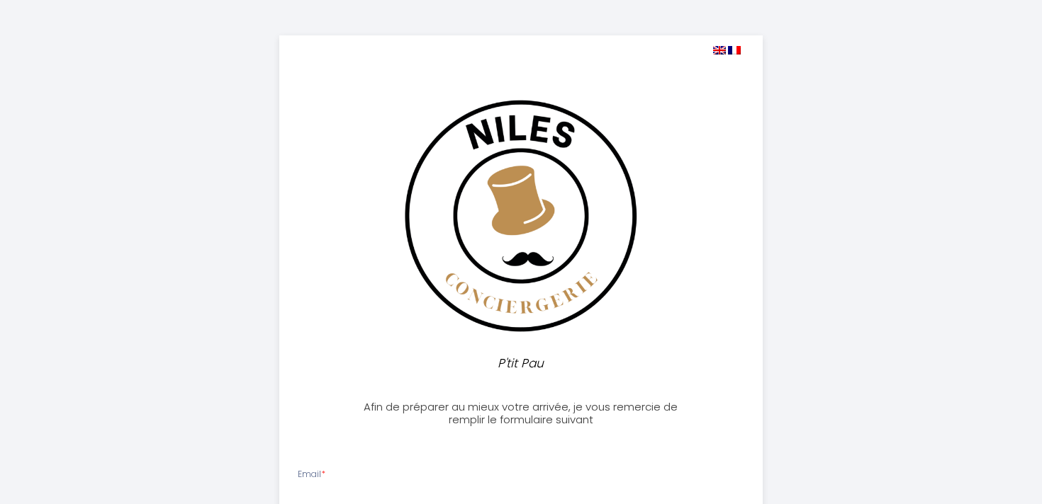
select select
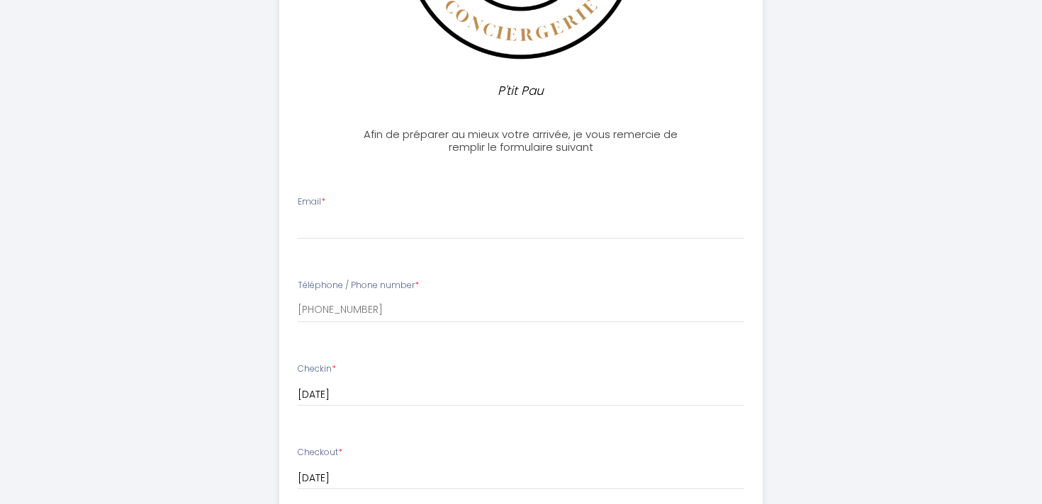
scroll to position [273, 0]
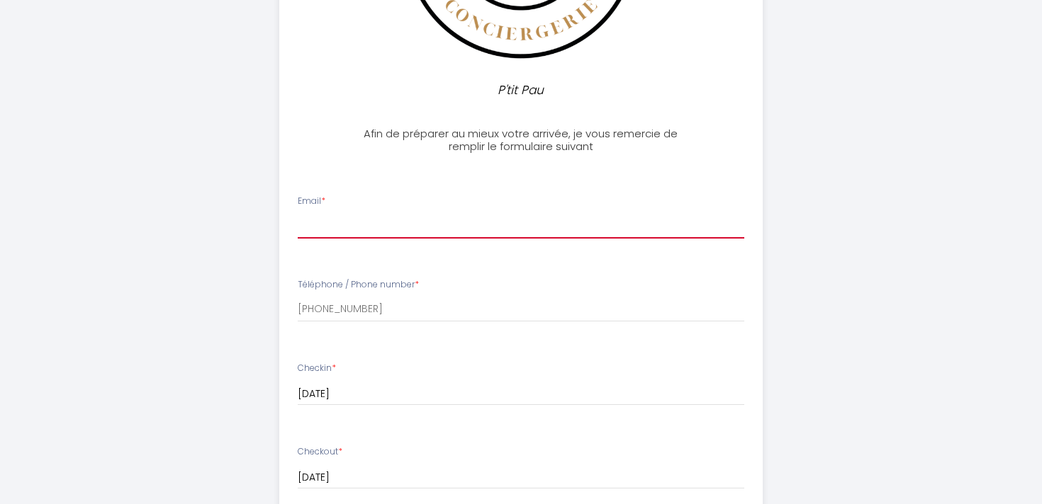
click at [554, 229] on input "Email *" at bounding box center [521, 226] width 447 height 26
type input "h"
type input "[EMAIL_ADDRESS][DOMAIN_NAME]"
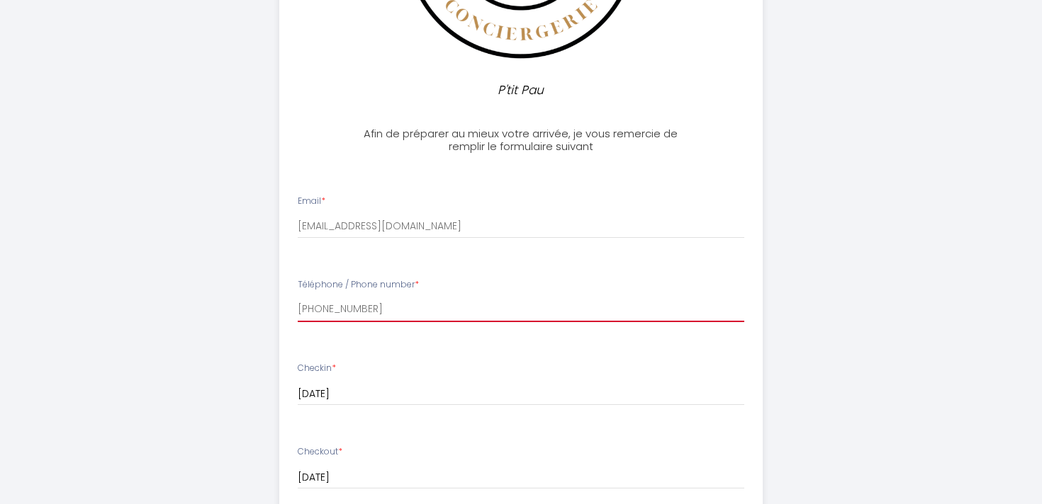
click at [467, 316] on input "[PHONE_NUMBER]" at bounding box center [521, 310] width 447 height 26
type input "[PHONE_NUMBER]"
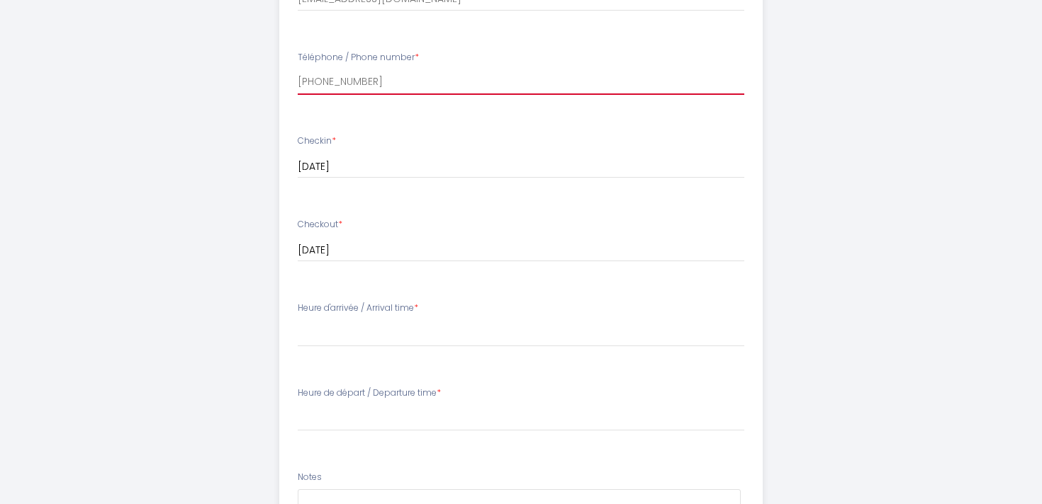
scroll to position [508, 0]
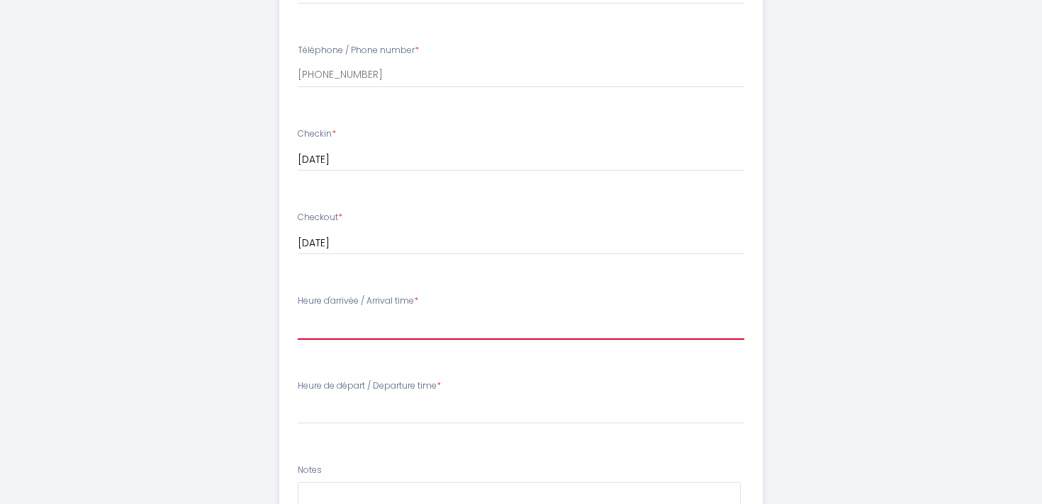
click at [469, 325] on select "16:00 16:30 17:00 17:30 18:00 18:30 19:00 19:30 20:00 20:30 21:00 21:30 22:00 2…" at bounding box center [521, 326] width 447 height 27
select select "16:00"
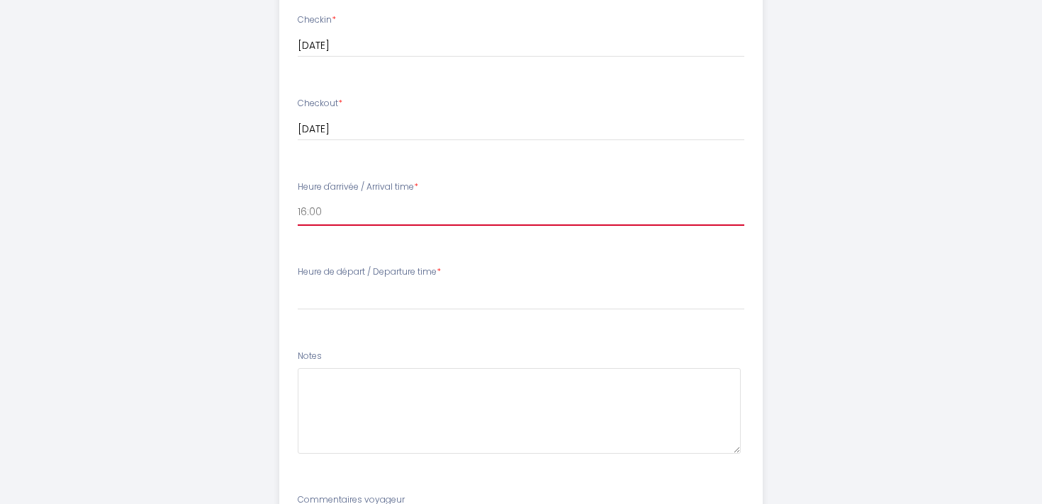
scroll to position [647, 0]
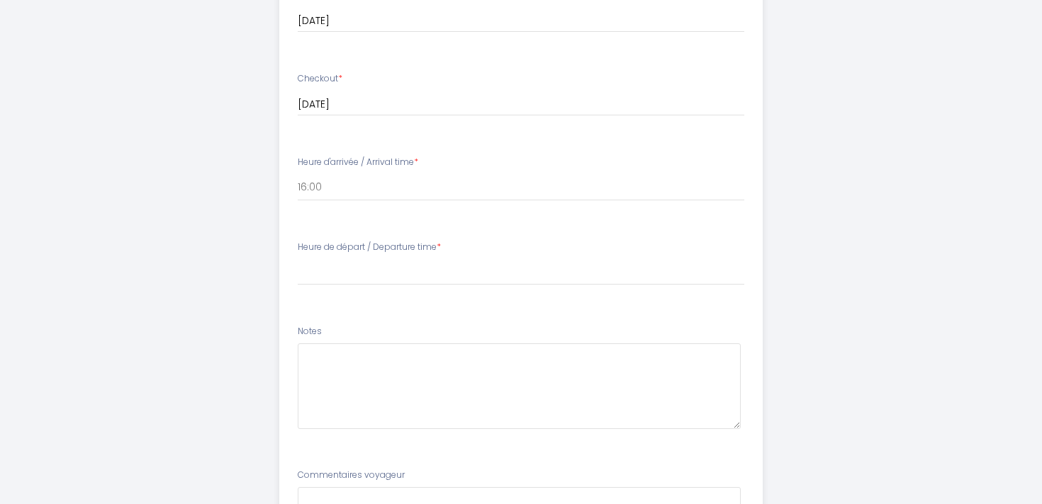
click at [479, 289] on li "Heure de départ / Departure time * 00:00 00:30 01:00 01:30 02:00 02:30 03:00 03…" at bounding box center [521, 270] width 482 height 77
click at [479, 282] on select "00:00 00:30 01:00 01:30 02:00 02:30 03:00 03:30 04:00 04:30 05:00 05:30 06:00 0…" at bounding box center [521, 272] width 447 height 27
select select "10:30"
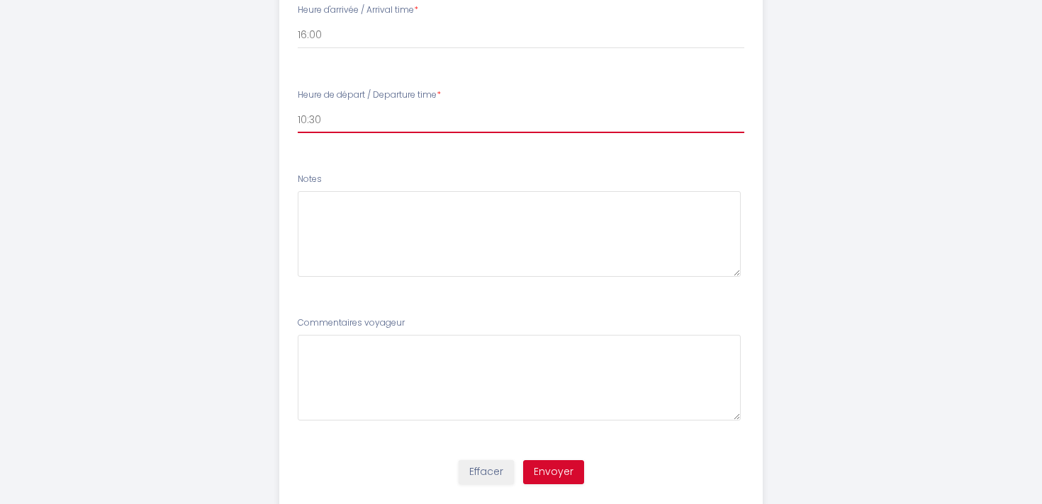
scroll to position [836, 0]
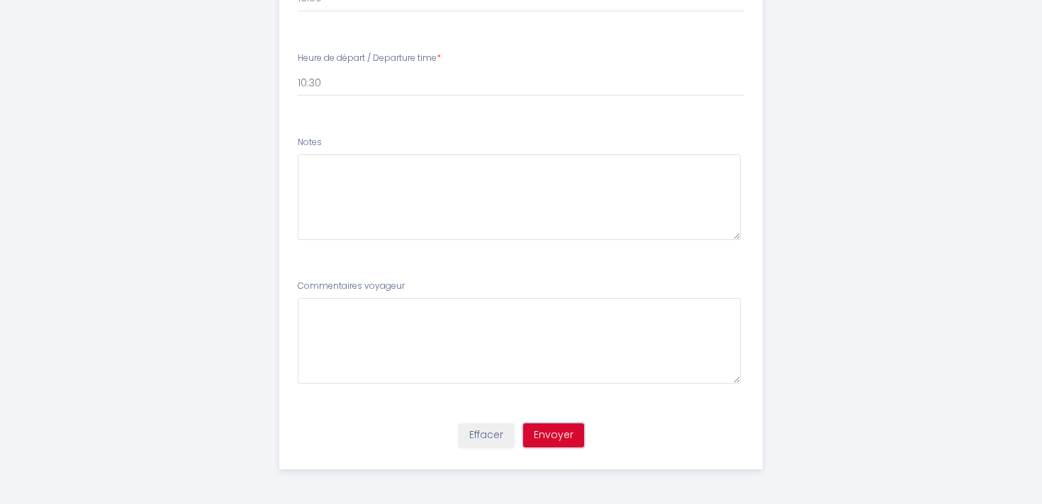
click at [555, 434] on button "Envoyer" at bounding box center [553, 436] width 61 height 24
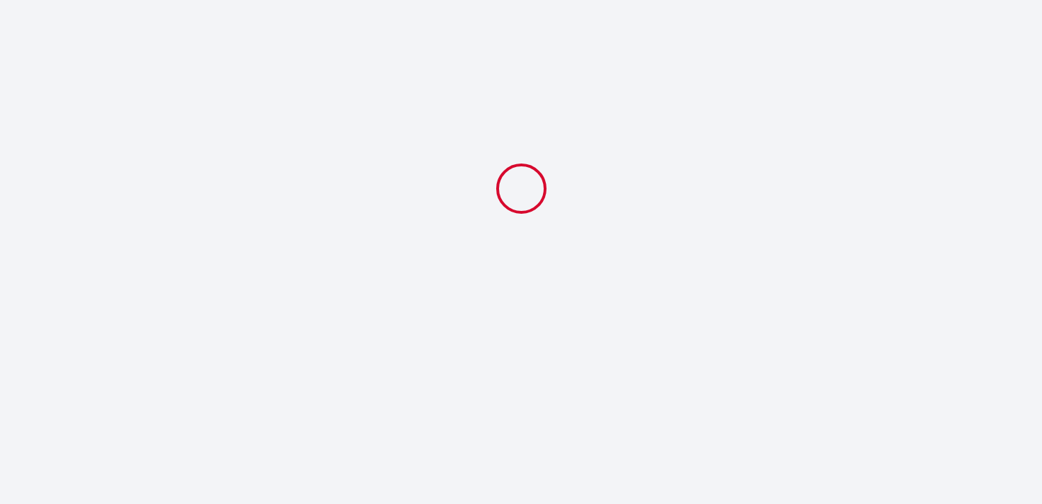
select select "10:30"
